Goal: Information Seeking & Learning: Check status

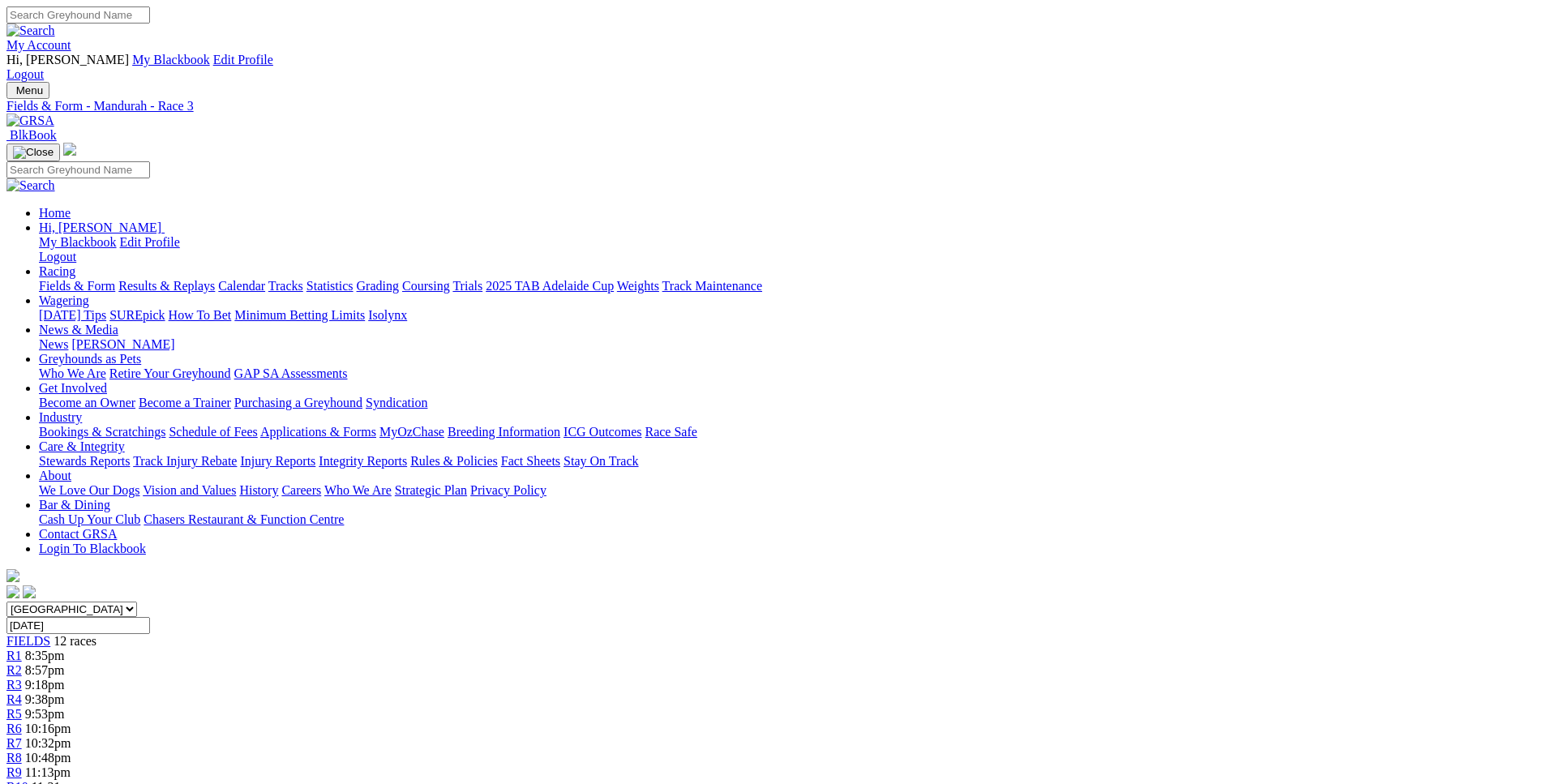
click at [65, 649] on span "8:35pm" at bounding box center [44, 656] width 40 height 14
click at [453, 663] on div "R2 8:57pm" at bounding box center [771, 670] width 1531 height 14
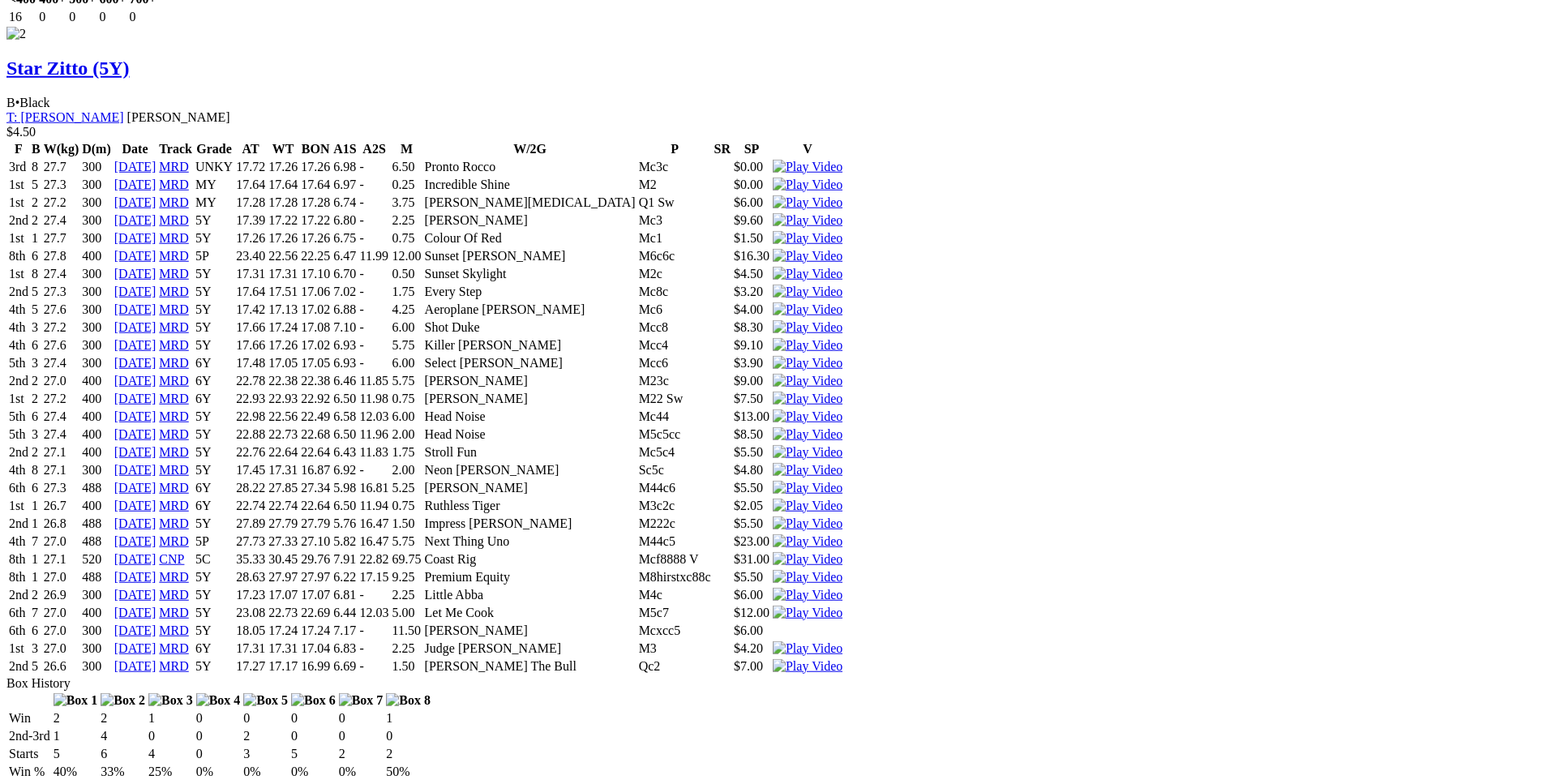
scroll to position [4508, 0]
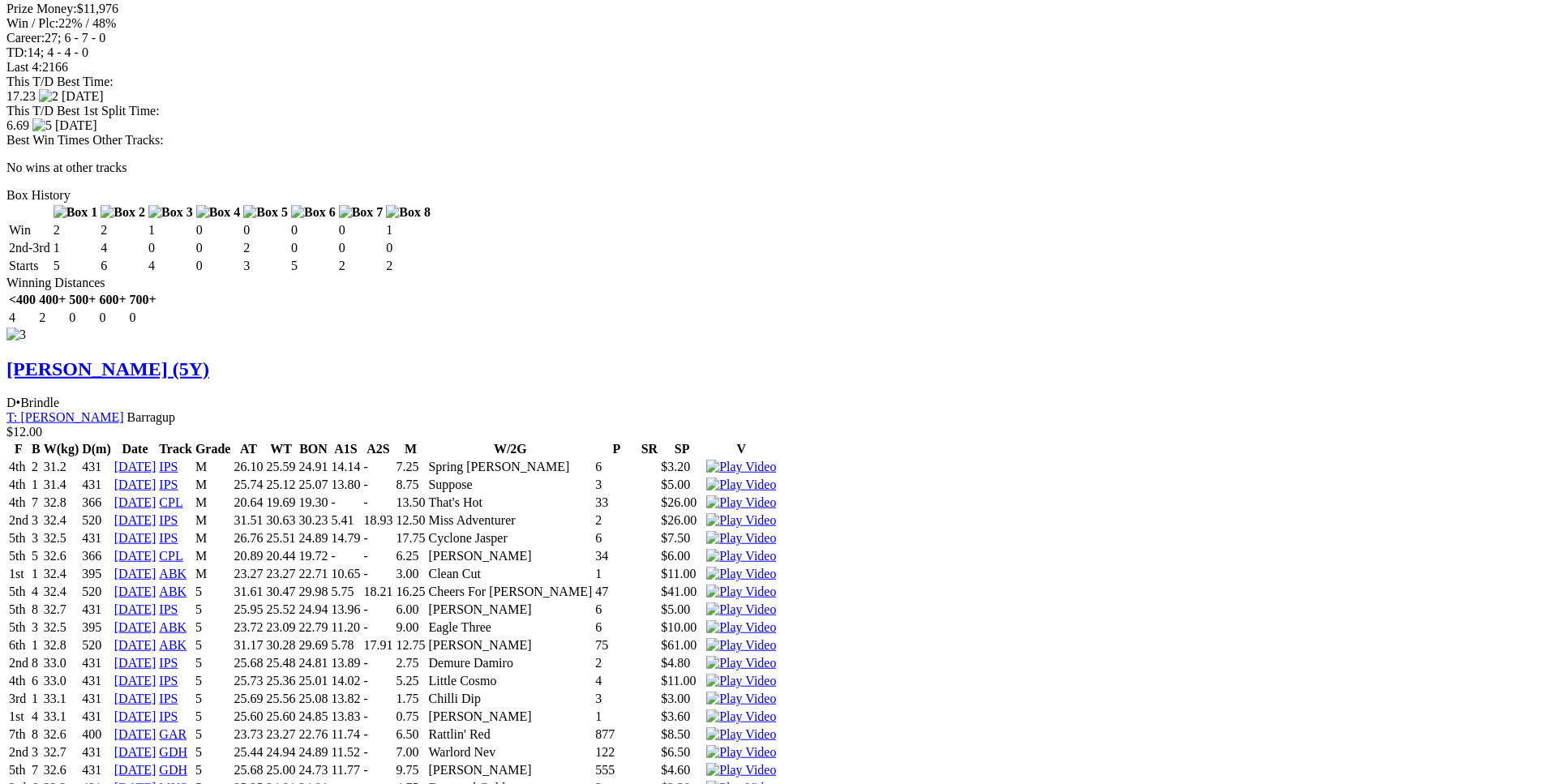
scroll to position [5417, 0]
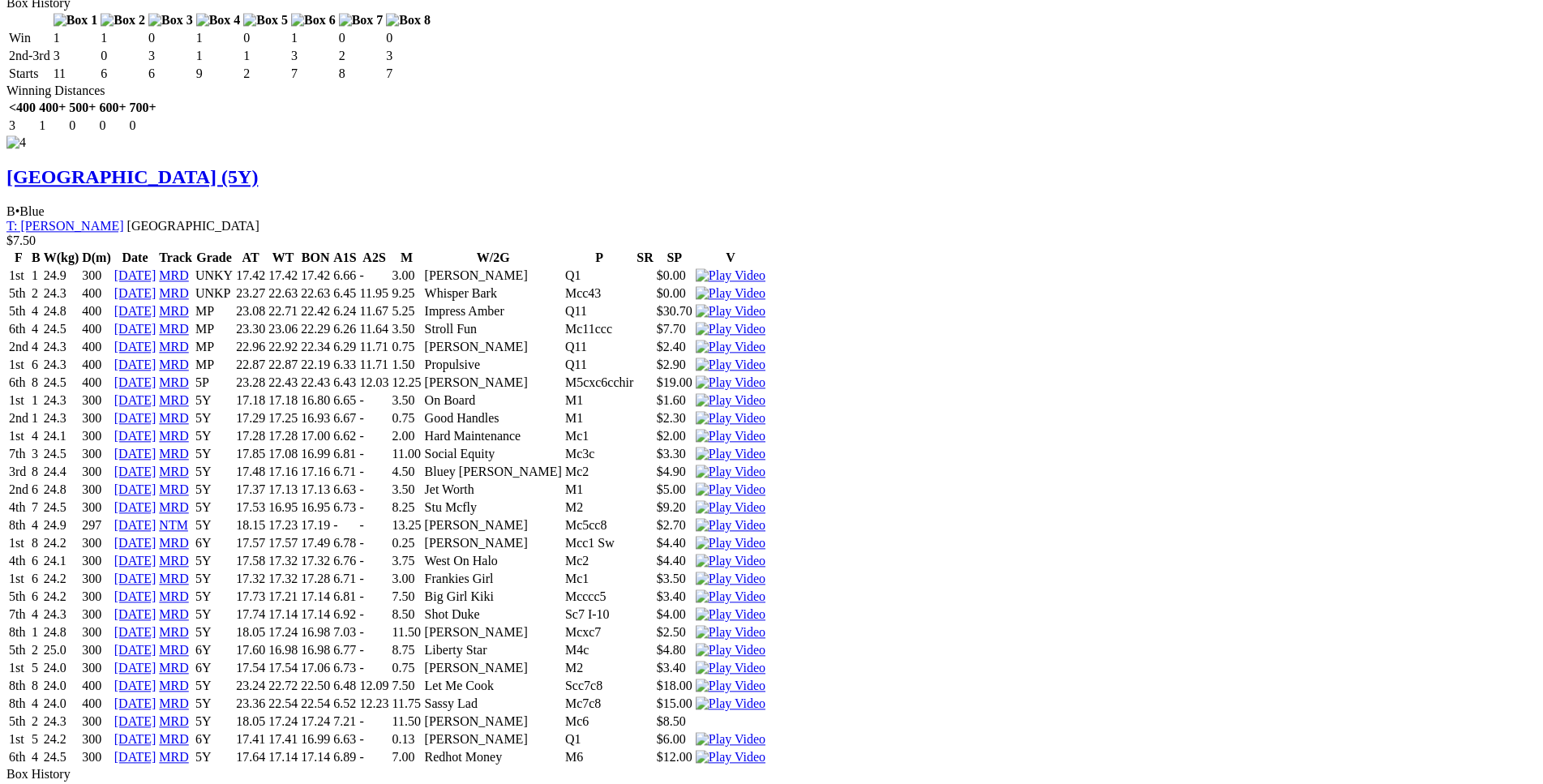
scroll to position [7608, 0]
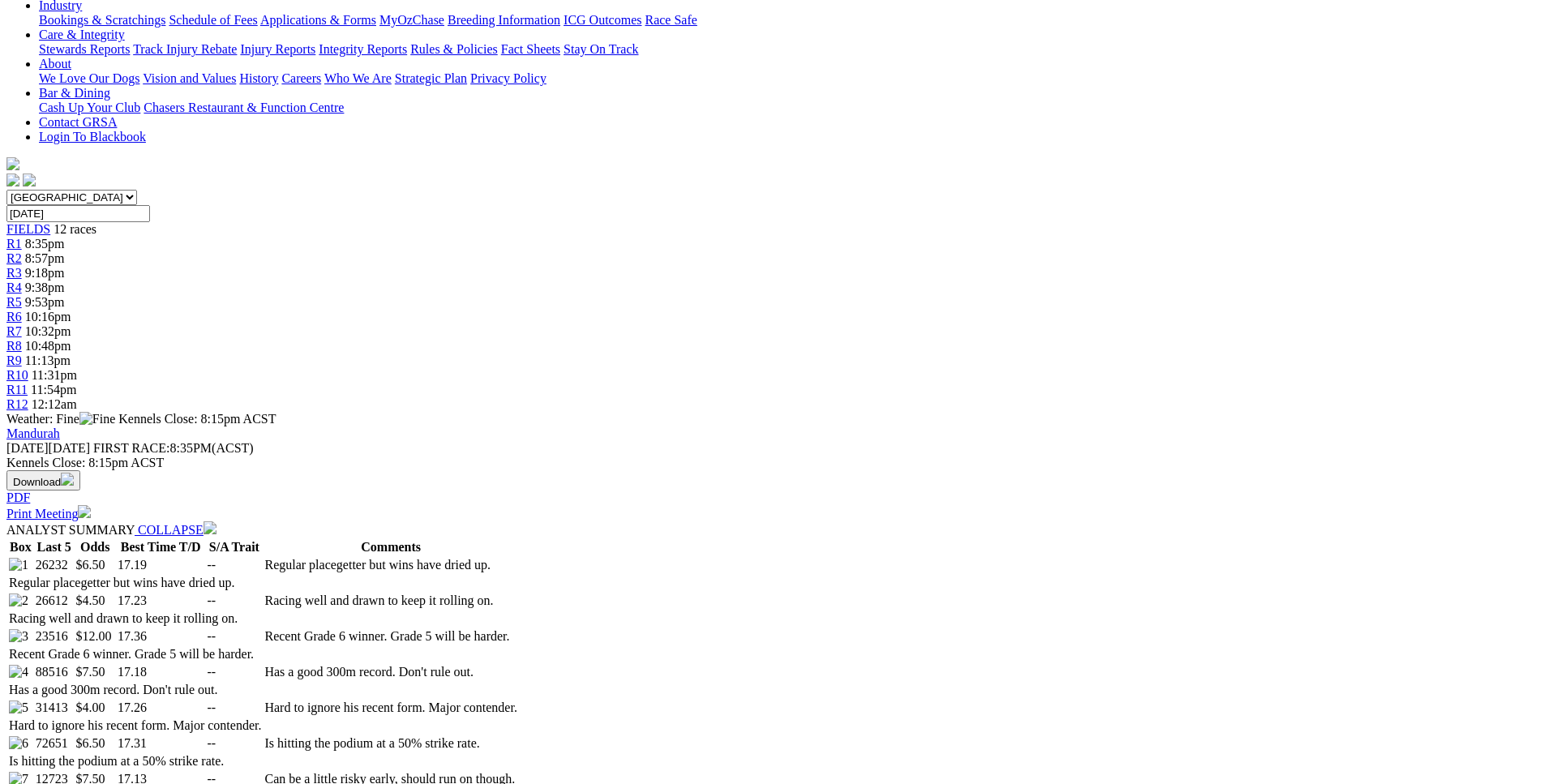
scroll to position [0, 0]
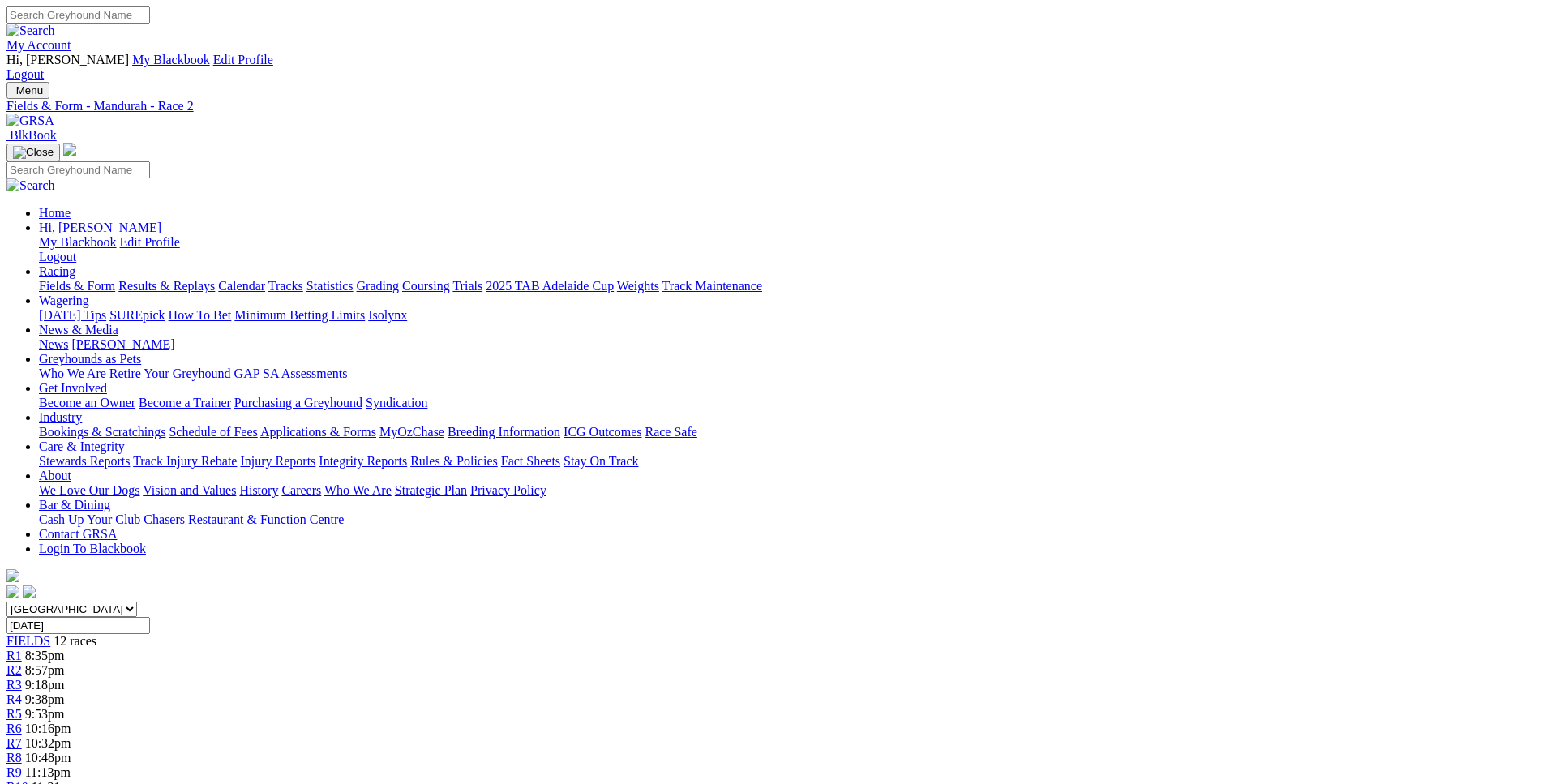
click at [22, 677] on link "R3" at bounding box center [13, 684] width 15 height 14
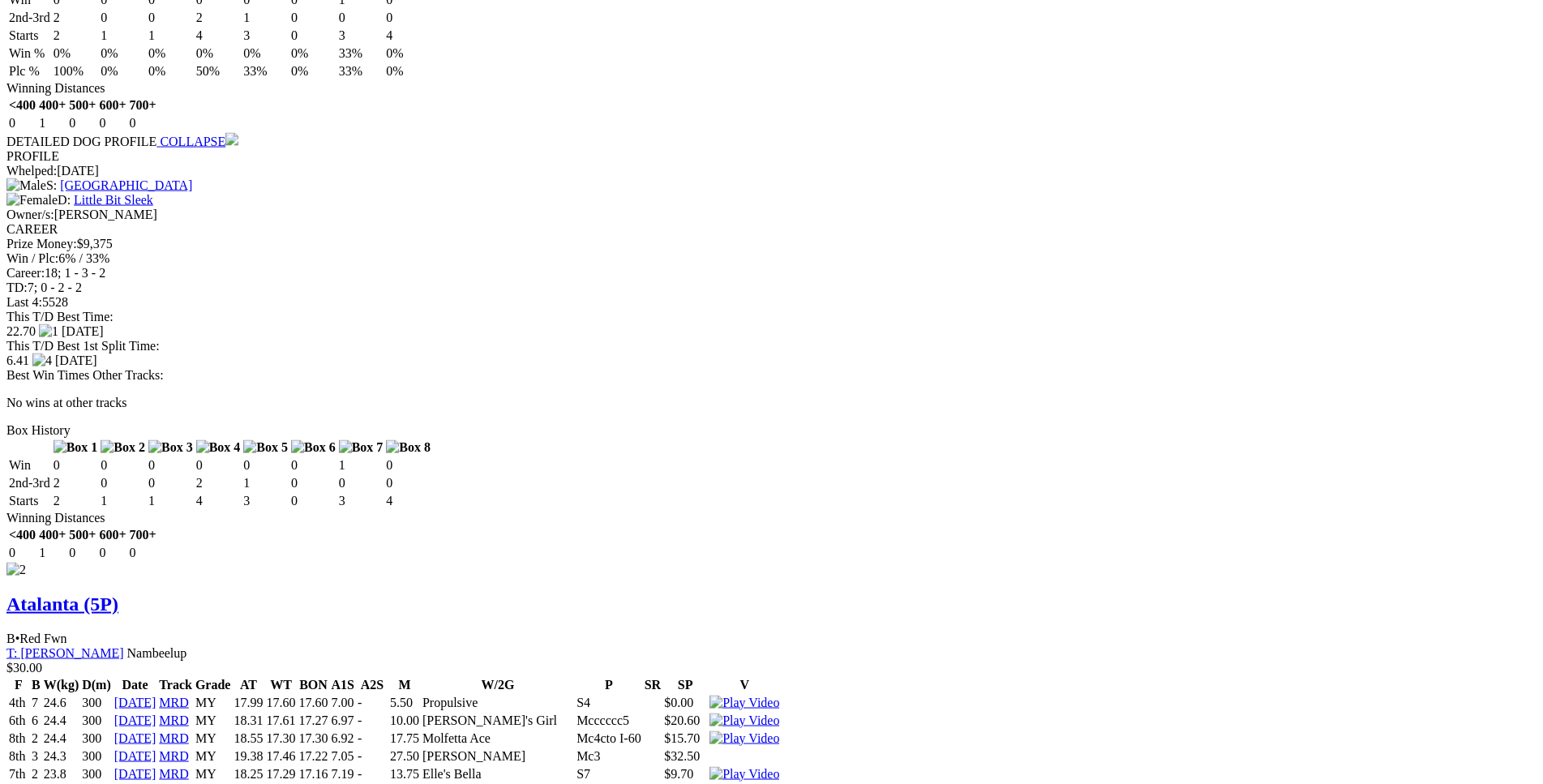
scroll to position [2148, 0]
